Goal: Transaction & Acquisition: Purchase product/service

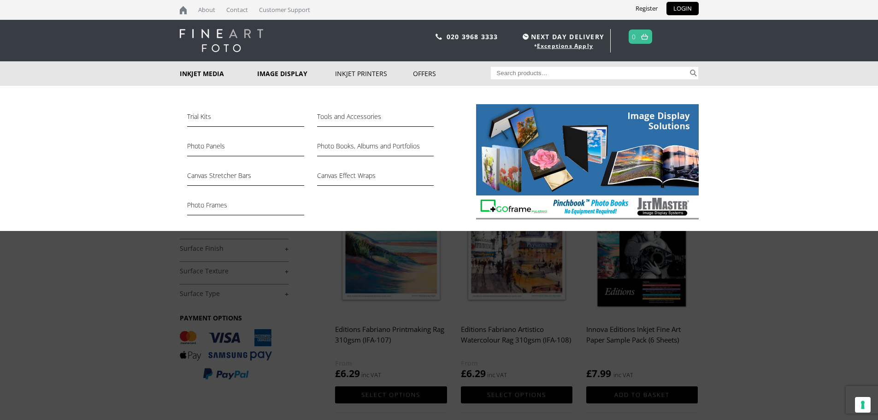
click at [285, 75] on link "Image Display" at bounding box center [296, 73] width 78 height 24
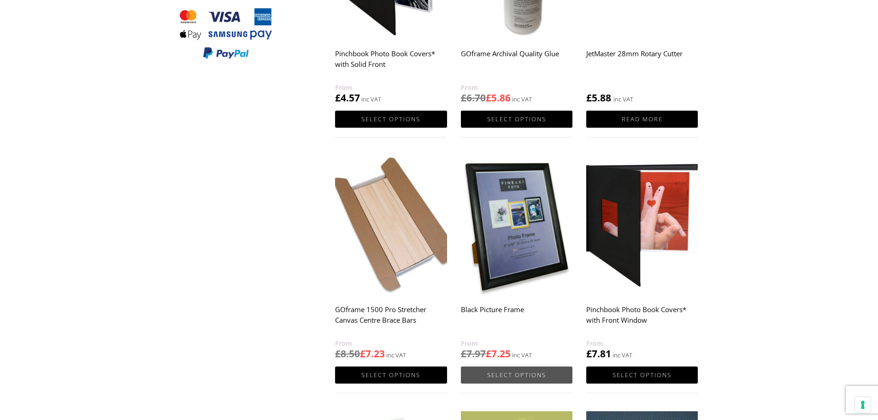
scroll to position [276, 0]
click at [518, 372] on link "Select options" at bounding box center [516, 374] width 111 height 17
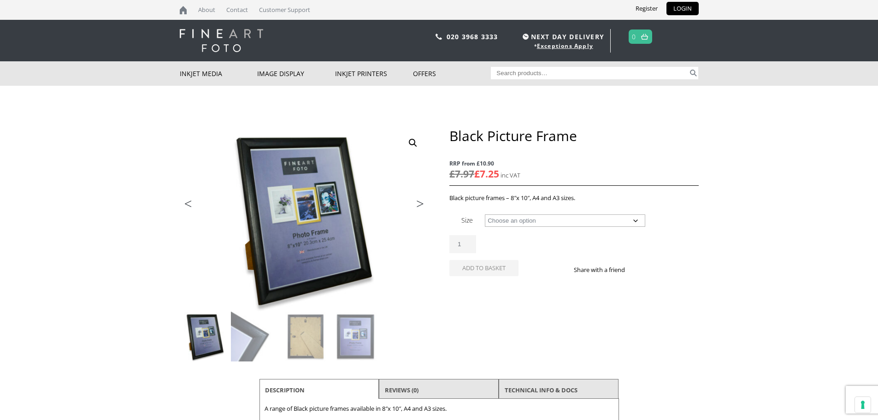
select select "a3-frame"
click at [485, 214] on select "Choose an option 8" x 10" Frame A4 Frame A3 Frame" at bounding box center [565, 220] width 160 height 12
click at [469, 258] on input "2" at bounding box center [462, 261] width 27 height 18
drag, startPoint x: 469, startPoint y: 286, endPoint x: 534, endPoint y: 37, distance: 257.1
click at [469, 287] on button "Add to basket" at bounding box center [483, 284] width 69 height 16
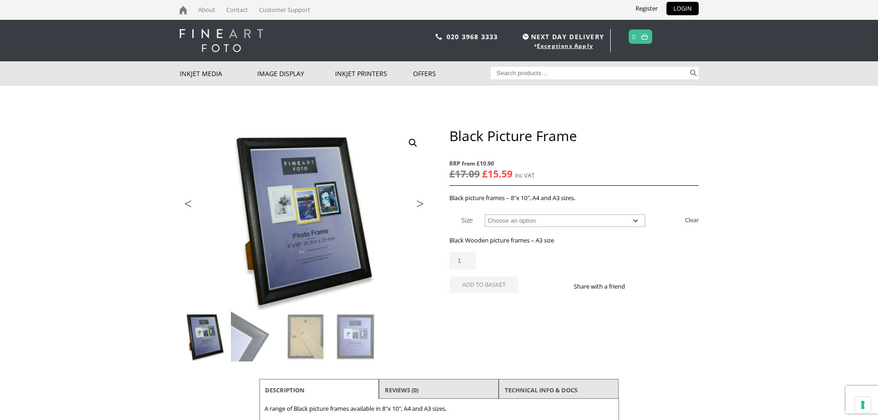
type input "1"
click at [470, 262] on input "1" at bounding box center [462, 261] width 27 height 18
click at [477, 286] on button "Add to basket" at bounding box center [483, 284] width 69 height 16
